Goal: Find specific page/section: Find specific page/section

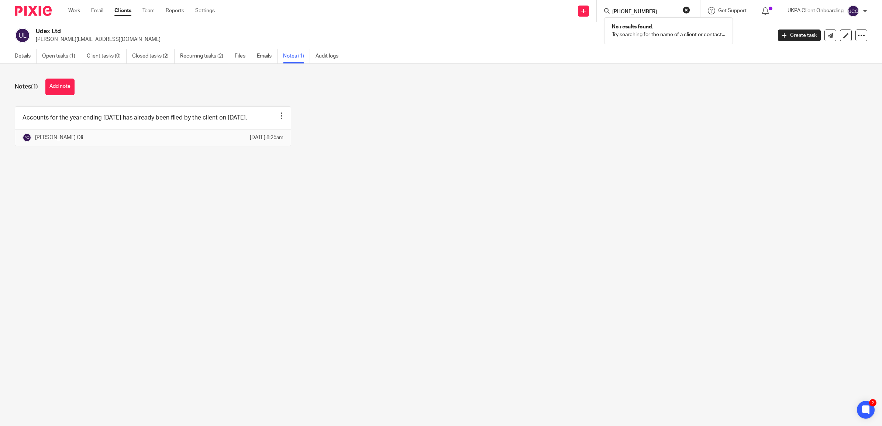
drag, startPoint x: 631, startPoint y: 9, endPoint x: 641, endPoint y: 34, distance: 26.4
click at [630, 9] on input "[PHONE_NUMBER]" at bounding box center [644, 12] width 66 height 7
click at [633, 9] on input "[PHONE_NUMBER]" at bounding box center [644, 12] width 66 height 7
click at [636, 9] on input "[PHONE_NUMBER]" at bounding box center [644, 12] width 66 height 7
click at [622, 10] on input "[PHONE_NUMBER]" at bounding box center [644, 12] width 66 height 7
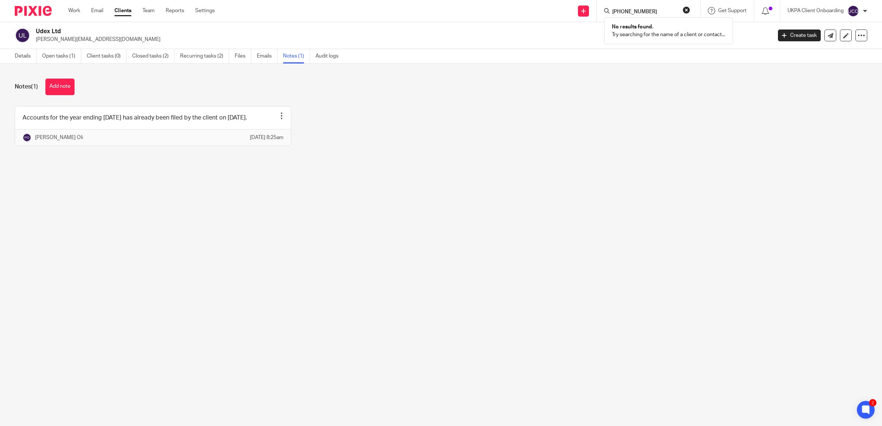
click at [670, 8] on form "[PHONE_NUMBER]" at bounding box center [650, 10] width 79 height 9
click at [663, 9] on input "[PHONE_NUMBER]" at bounding box center [644, 12] width 66 height 7
type input "[PHONE_NUMBER]"
click at [654, 60] on div "Details Open tasks (1) Client tasks (0) Closed tasks (2) Recurring tasks (2) Fi…" at bounding box center [441, 56] width 882 height 15
click at [640, 12] on input "Search" at bounding box center [644, 12] width 66 height 7
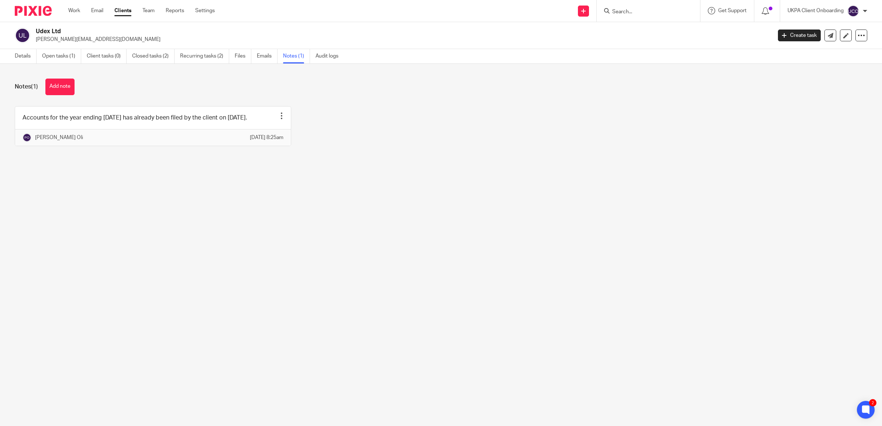
paste input "[PHONE_NUMBER]"
click at [635, 11] on input "[PHONE_NUMBER]" at bounding box center [644, 12] width 66 height 7
click at [622, 10] on input "[PHONE_NUMBER]" at bounding box center [644, 12] width 66 height 7
type input "[PHONE_NUMBER]"
click at [684, 10] on button "reset" at bounding box center [685, 9] width 7 height 7
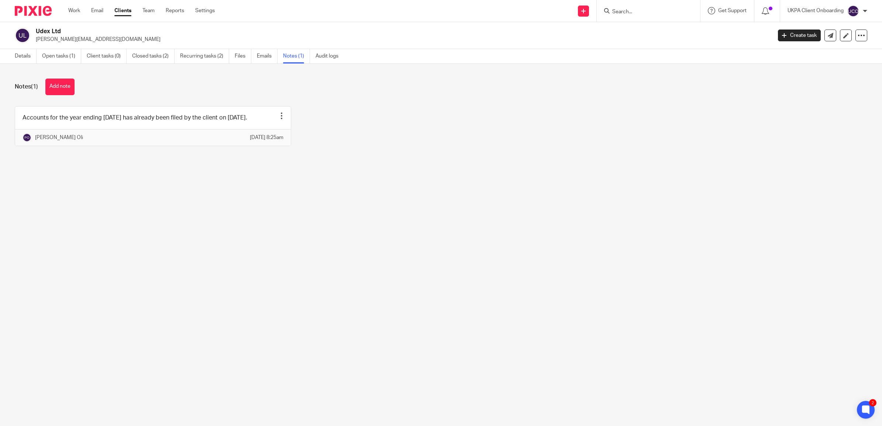
click at [616, 11] on input "Search" at bounding box center [644, 12] width 66 height 7
paste input "[PHONE_NUMBER]"
click at [636, 10] on input "[PHONE_NUMBER]" at bounding box center [644, 12] width 66 height 7
click at [624, 10] on input "[PHONE_NUMBER]" at bounding box center [644, 12] width 66 height 7
click at [611, 10] on input "7774351172" at bounding box center [644, 12] width 66 height 7
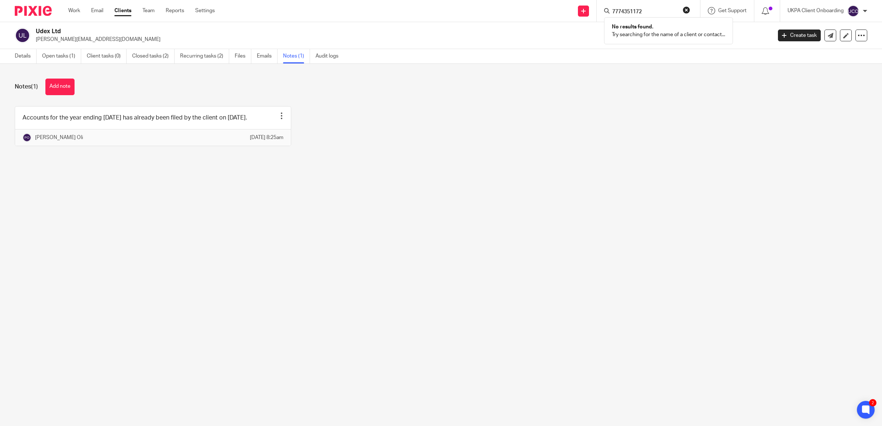
type input "7774351172"
click at [683, 8] on button "reset" at bounding box center [685, 9] width 7 height 7
click at [646, 9] on input "Search" at bounding box center [644, 12] width 66 height 7
paste input "7774351172"
type input "7774351172"
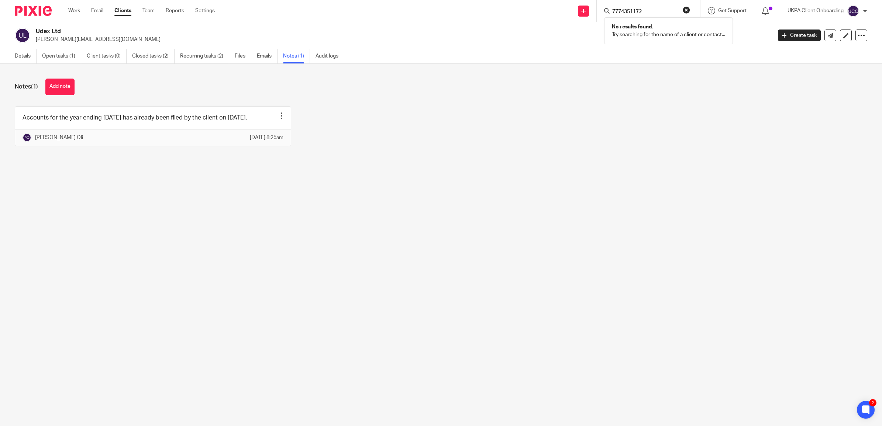
click at [687, 8] on button "reset" at bounding box center [685, 9] width 7 height 7
click at [651, 9] on input "Search" at bounding box center [644, 12] width 66 height 7
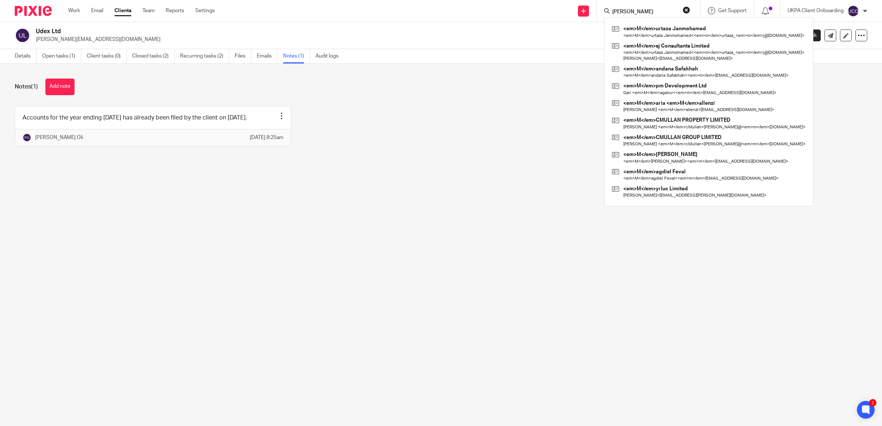
click at [641, 11] on input "[PERSON_NAME]" at bounding box center [644, 12] width 66 height 7
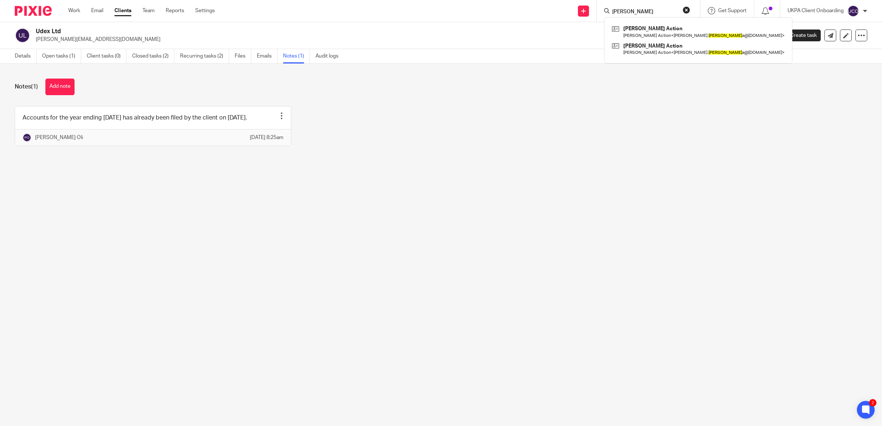
type input "[PERSON_NAME]"
click at [658, 108] on div "Accounts for the year ending [DATE] has already been filed by the client on [DA…" at bounding box center [435, 131] width 864 height 51
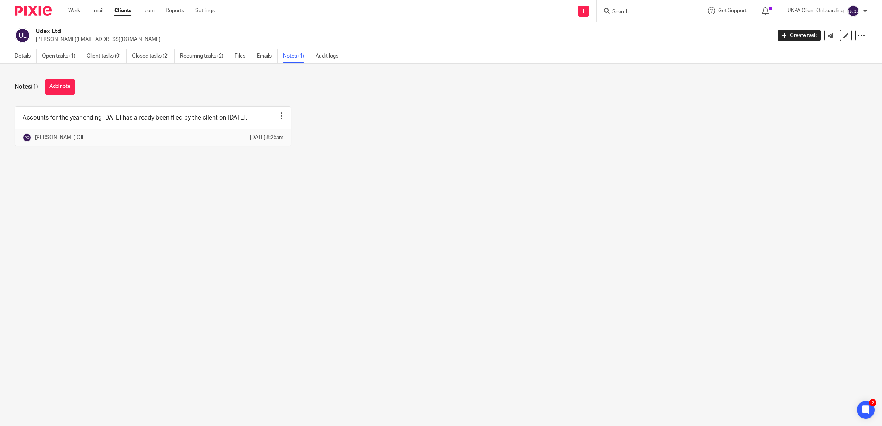
click at [647, 7] on form at bounding box center [650, 10] width 79 height 9
click at [634, 12] on input "Search" at bounding box center [644, 12] width 66 height 7
click at [635, 10] on input "moa" at bounding box center [644, 12] width 66 height 7
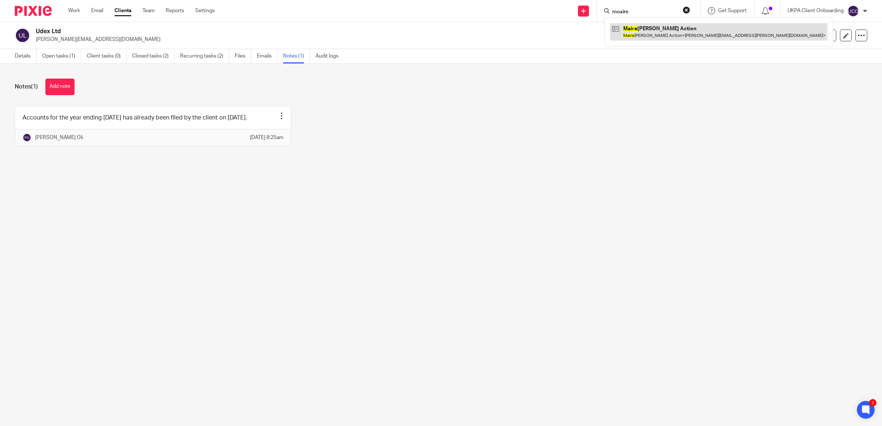
type input "moaire"
click at [651, 34] on link at bounding box center [718, 31] width 217 height 17
